Goal: Task Accomplishment & Management: Use online tool/utility

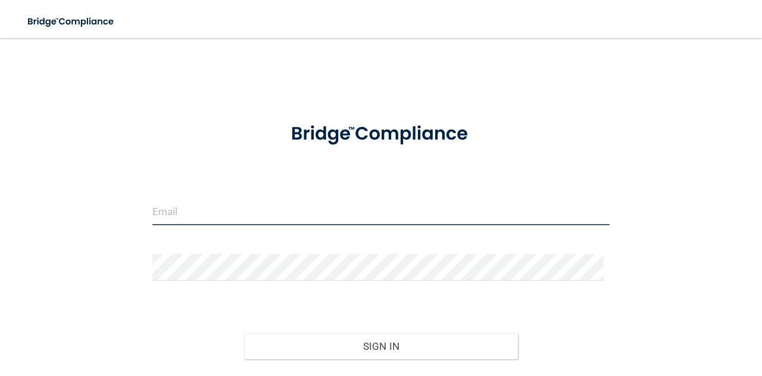
click at [175, 208] on input "email" at bounding box center [380, 211] width 457 height 27
type input "[EMAIL_ADDRESS][DOMAIN_NAME]"
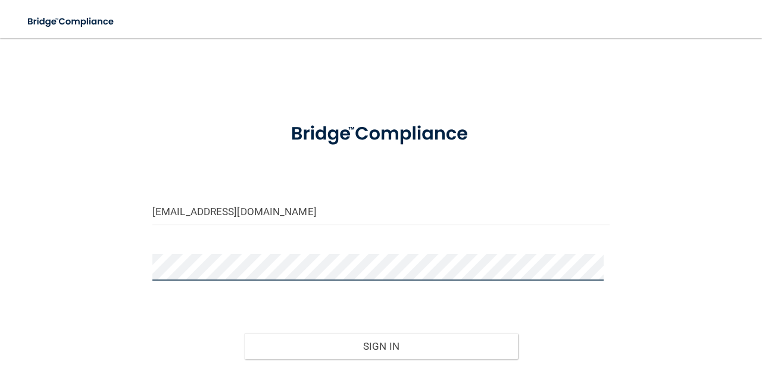
click at [244, 333] on button "Sign In" at bounding box center [381, 346] width 274 height 26
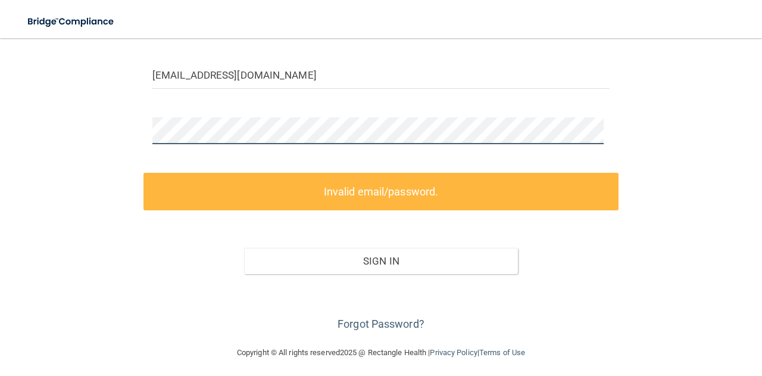
scroll to position [140, 0]
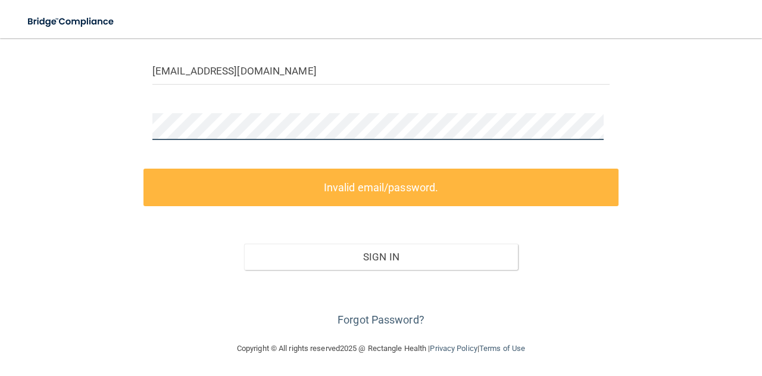
click at [0, 127] on main "[EMAIL_ADDRESS][DOMAIN_NAME] Invalid email/password. You don't have permission …" at bounding box center [381, 206] width 762 height 337
click at [593, 121] on keeper-lock "Open Keeper Popup" at bounding box center [594, 127] width 14 height 14
click at [0, 121] on main "[EMAIL_ADDRESS][DOMAIN_NAME] Invalid email/password. You don't have permission …" at bounding box center [381, 206] width 762 height 337
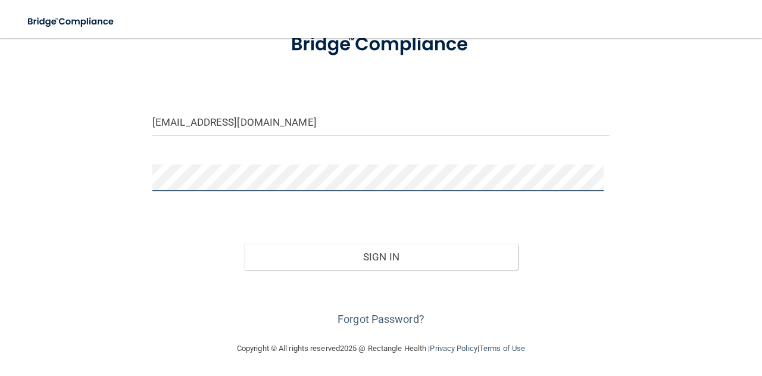
click at [244, 243] on button "Sign In" at bounding box center [381, 256] width 274 height 26
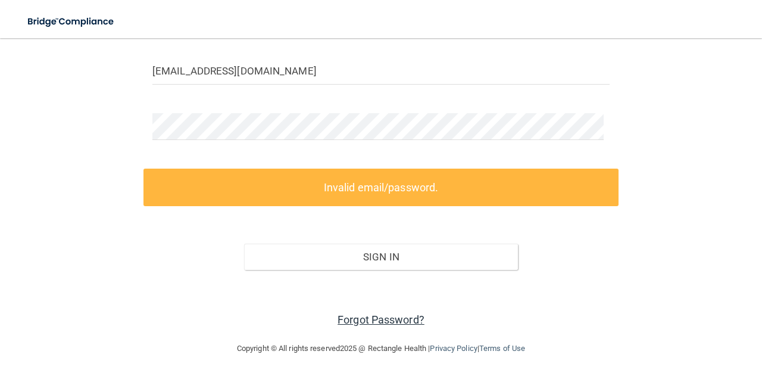
click at [364, 314] on link "Forgot Password?" at bounding box center [380, 319] width 87 height 12
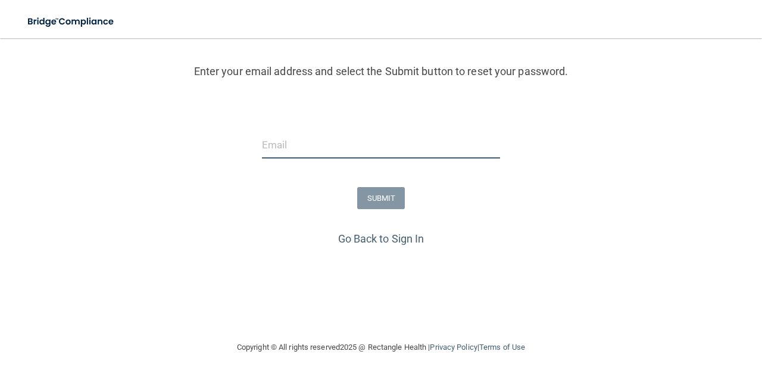
click at [382, 146] on input "email" at bounding box center [381, 145] width 238 height 27
type input "[EMAIL_ADDRESS][DOMAIN_NAME]"
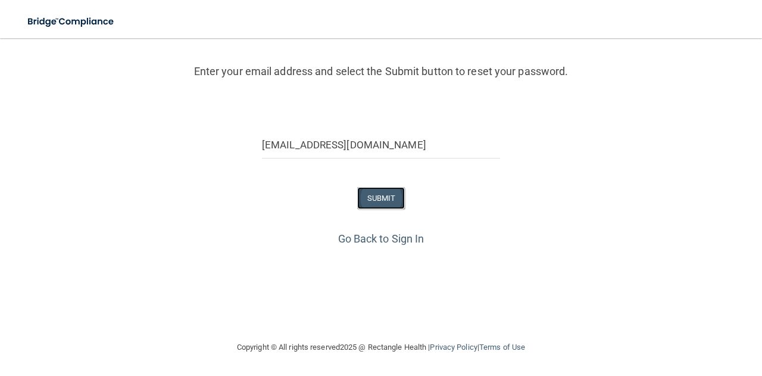
click at [392, 199] on button "SUBMIT" at bounding box center [381, 198] width 48 height 22
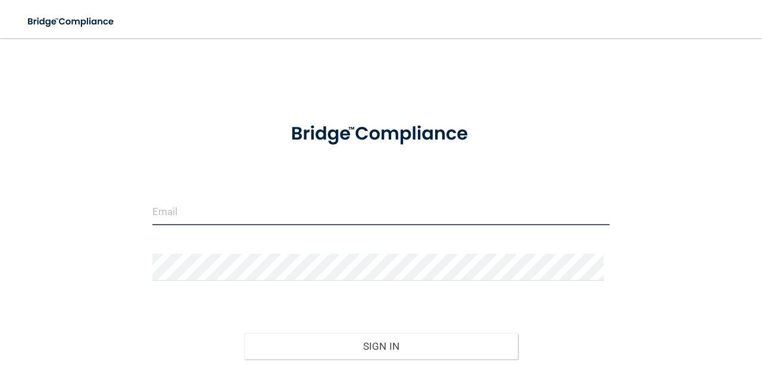
click at [189, 211] on input "email" at bounding box center [380, 211] width 457 height 27
type input "[EMAIL_ADDRESS][DOMAIN_NAME]"
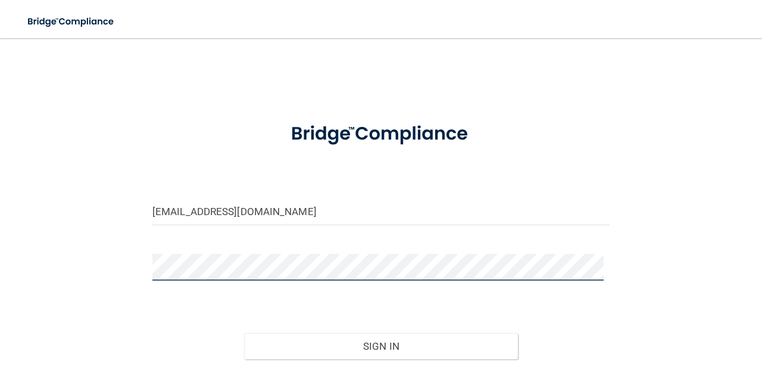
click at [244, 333] on button "Sign In" at bounding box center [381, 346] width 274 height 26
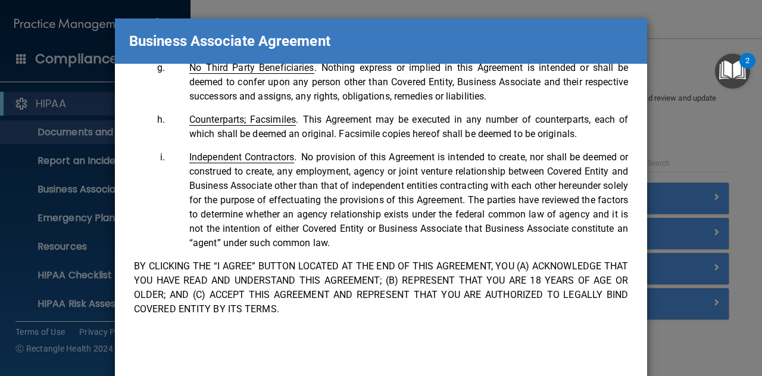
scroll to position [73, 0]
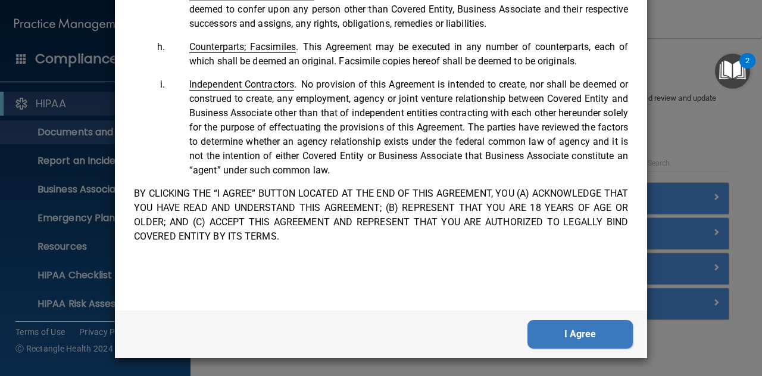
click at [555, 327] on button "I Agree" at bounding box center [579, 334] width 105 height 29
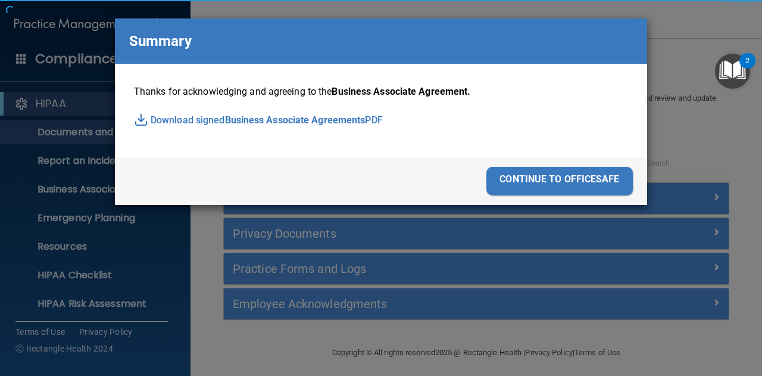
scroll to position [0, 0]
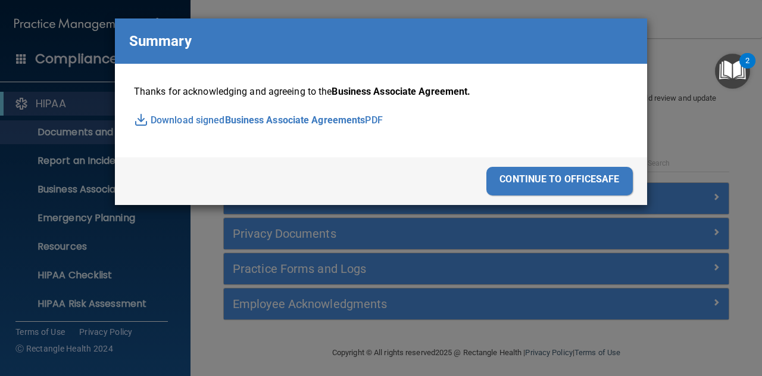
click at [532, 181] on div "continue to officesafe" at bounding box center [559, 181] width 146 height 29
